Goal: Check status: Check status

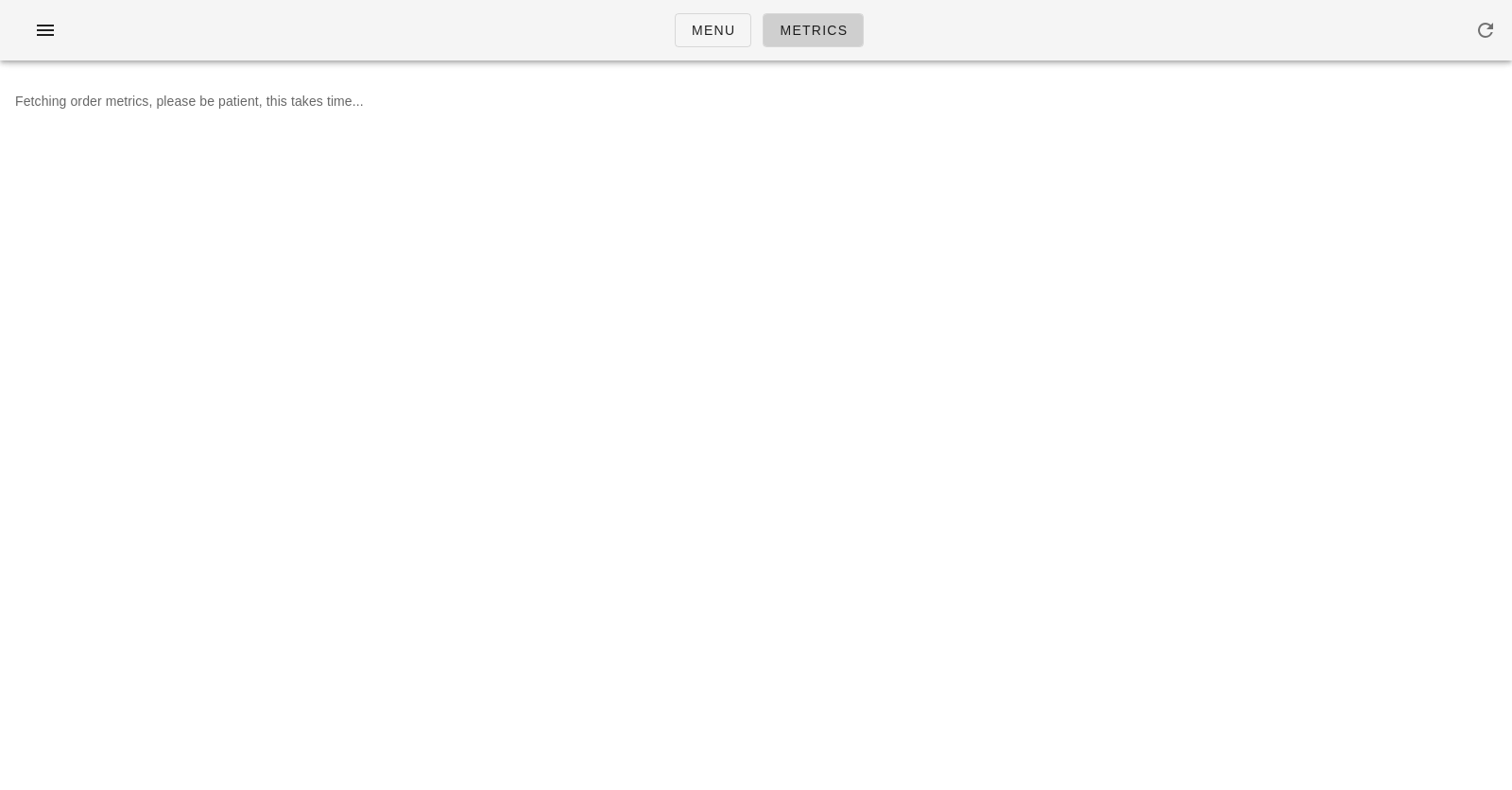
click at [984, 29] on div "Menu Metrics" at bounding box center [756, 30] width 1512 height 61
click at [593, 51] on div "Menu Metrics" at bounding box center [756, 30] width 1512 height 61
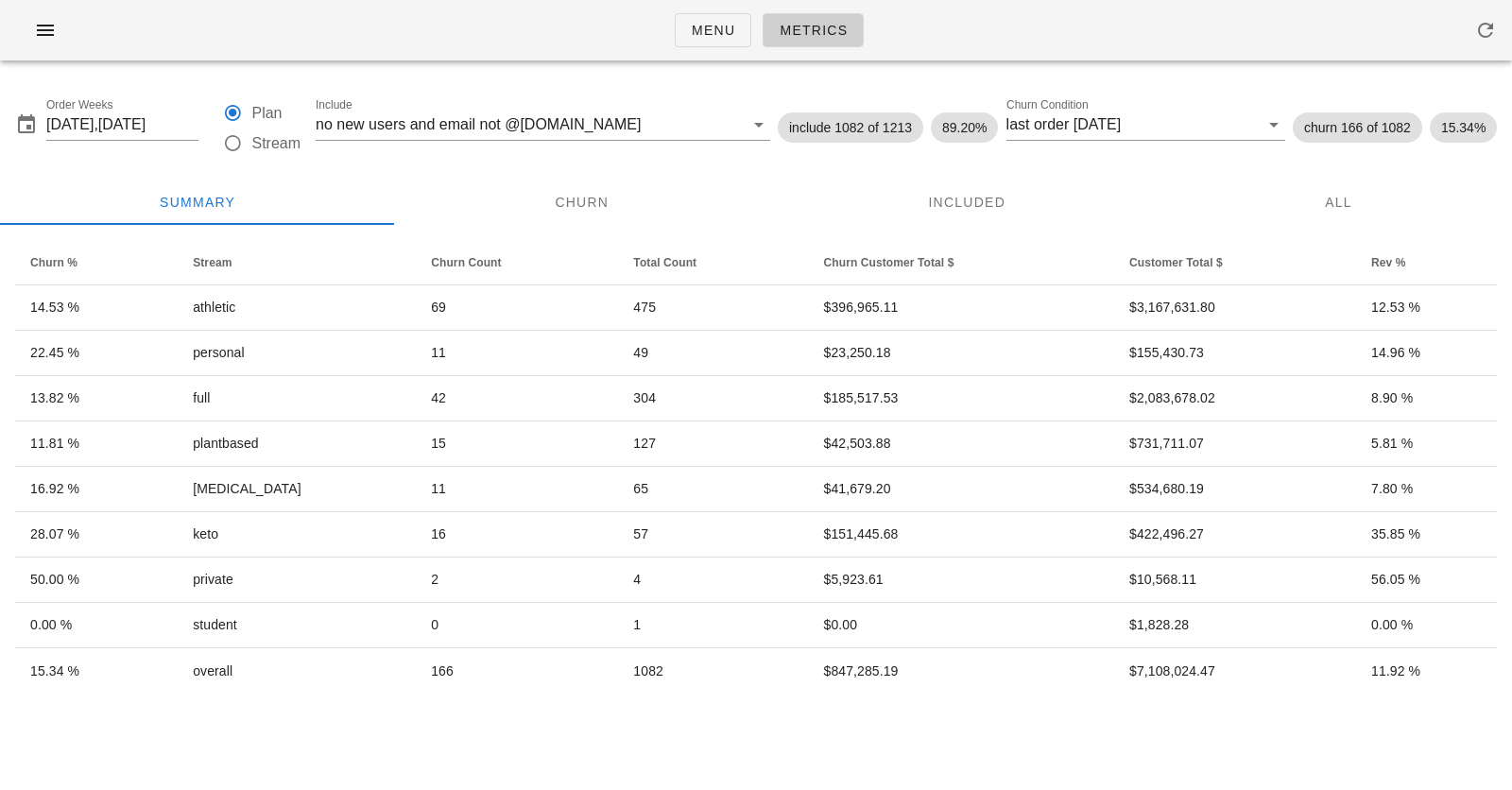
click at [593, 51] on div "Menu Metrics" at bounding box center [756, 30] width 1512 height 61
click at [100, 124] on input "[DATE],[DATE]" at bounding box center [121, 124] width 152 height 30
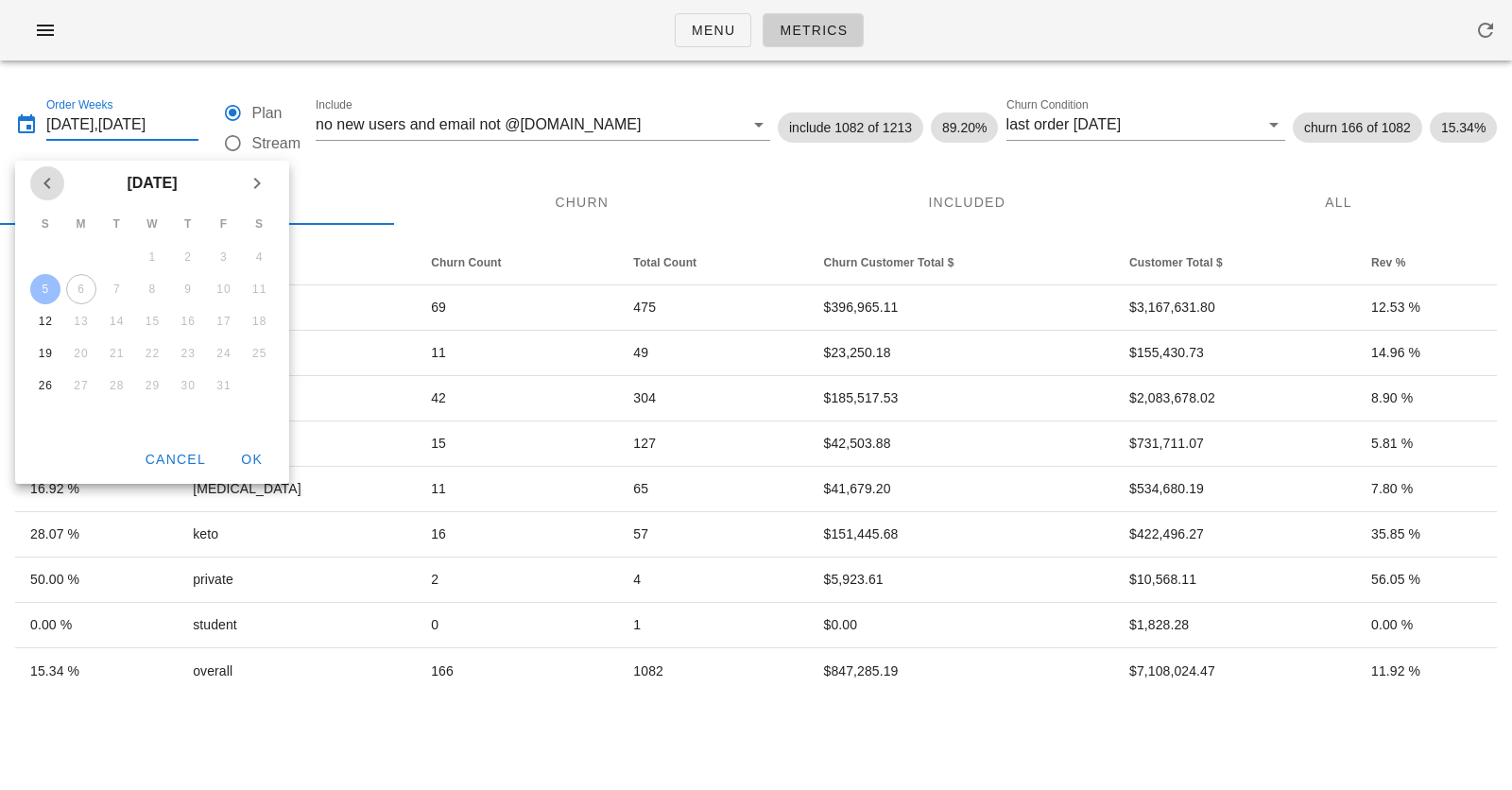
click at [47, 183] on icon "Previous month" at bounding box center [47, 183] width 23 height 23
click at [45, 347] on div "21" at bounding box center [45, 353] width 30 height 14
click at [45, 386] on div "28" at bounding box center [45, 386] width 30 height 14
type input "[DATE],[DATE]"
click at [249, 469] on button "OK" at bounding box center [252, 459] width 61 height 34
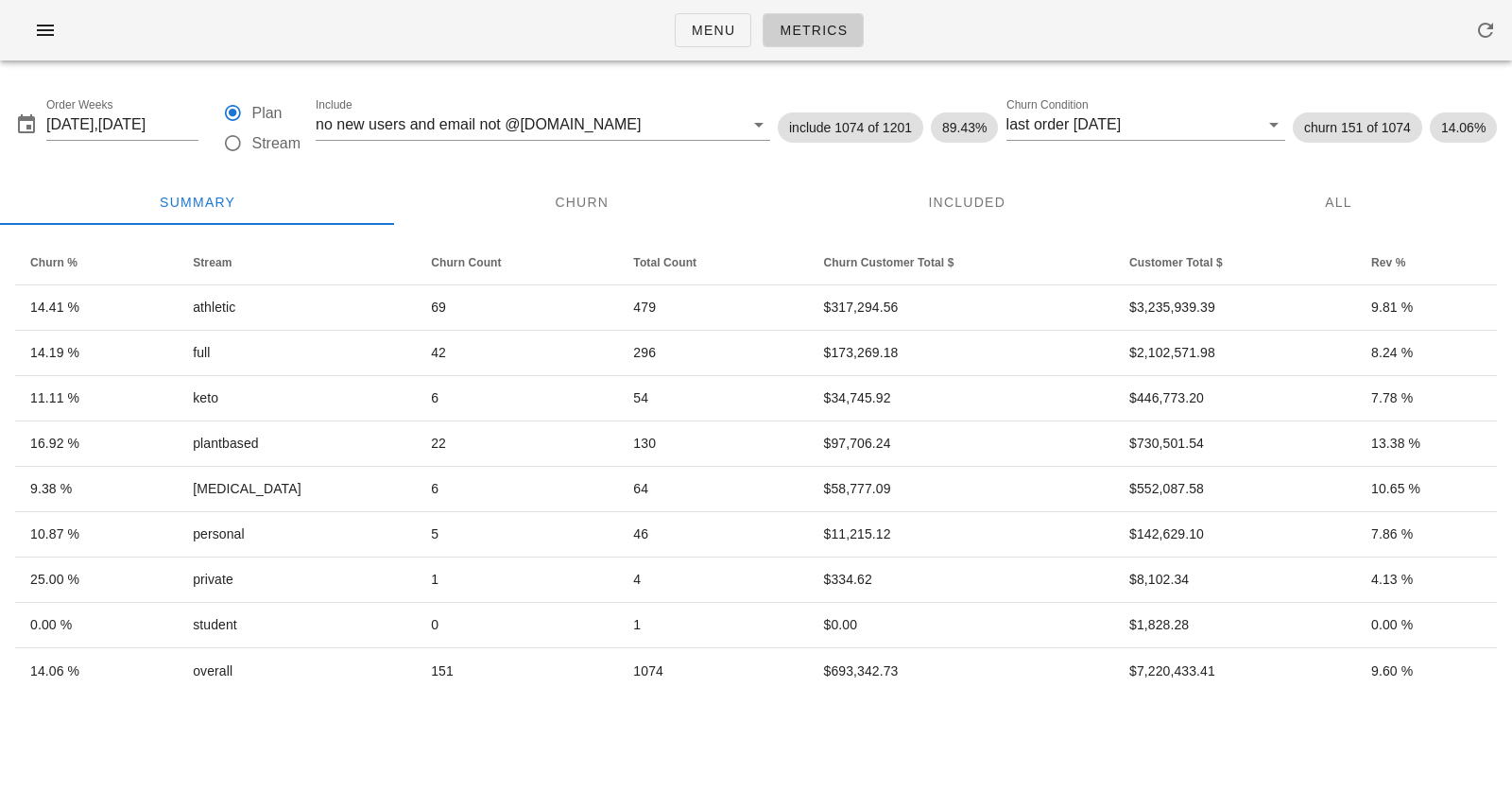
click at [530, 37] on div "Menu Metrics" at bounding box center [756, 30] width 1512 height 61
